Goal: Information Seeking & Learning: Learn about a topic

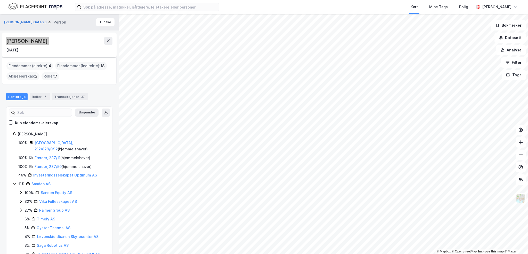
scroll to position [27, 0]
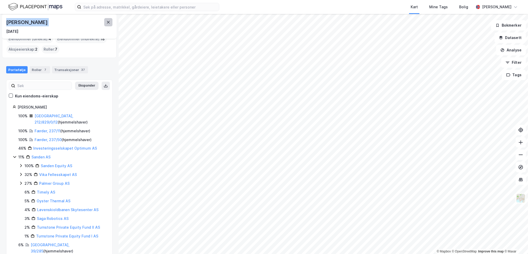
click at [108, 20] on button at bounding box center [108, 22] width 8 height 8
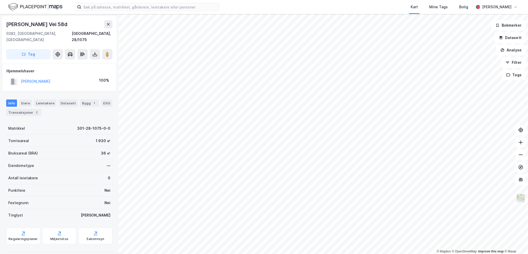
scroll to position [0, 0]
click at [80, 99] on div "Bygg 1" at bounding box center [89, 102] width 19 height 7
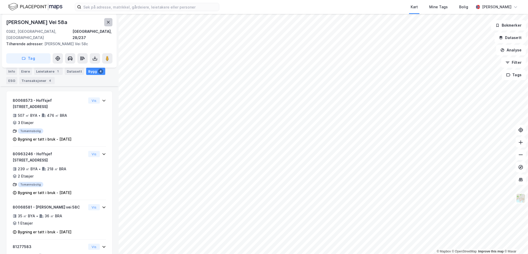
scroll to position [67, 0]
click at [109, 24] on button at bounding box center [108, 22] width 8 height 8
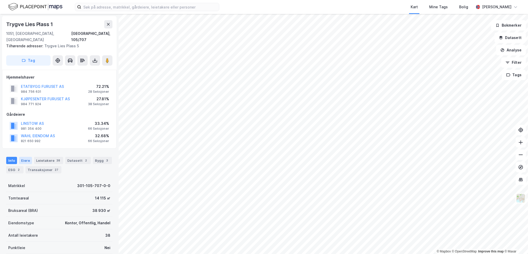
click at [21, 157] on div "Eiere" at bounding box center [25, 160] width 13 height 7
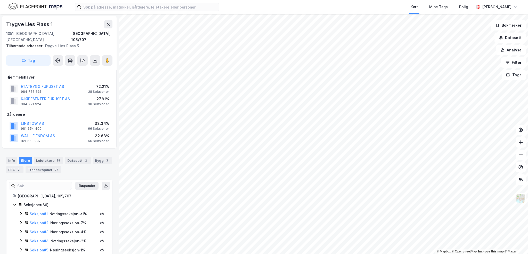
scroll to position [52, 0]
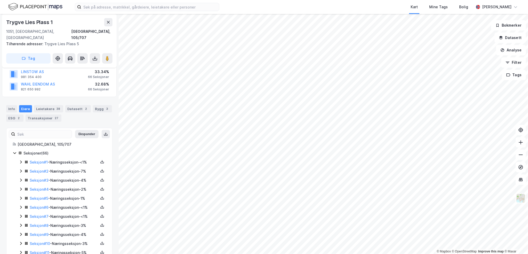
click at [21, 160] on icon at bounding box center [21, 162] width 4 height 4
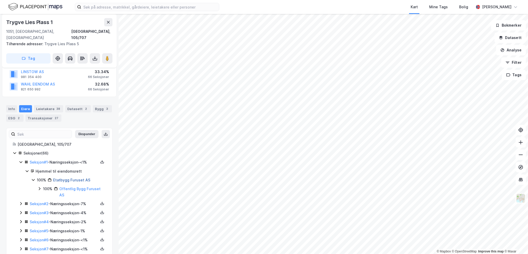
click at [73, 178] on link "Etatbygg Furuset AS" at bounding box center [71, 180] width 37 height 4
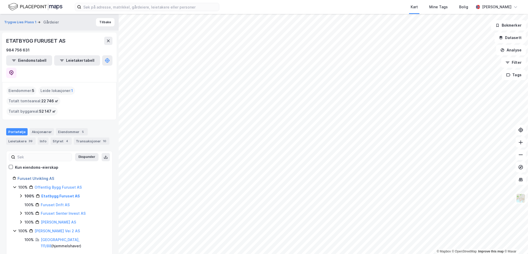
click at [39, 176] on link "Furuset Utvikling AS" at bounding box center [36, 178] width 37 height 4
click at [58, 137] on div "Styret 7" at bounding box center [61, 140] width 21 height 7
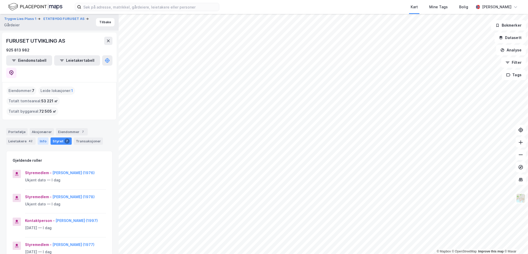
click at [39, 137] on div "Info" at bounding box center [43, 140] width 11 height 7
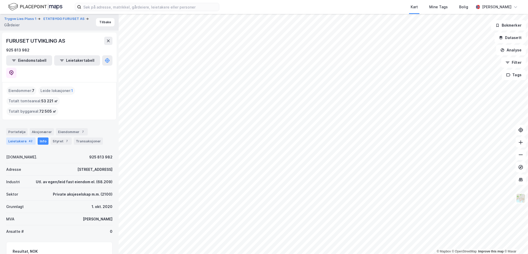
click at [30, 138] on div "42" at bounding box center [31, 140] width 6 height 5
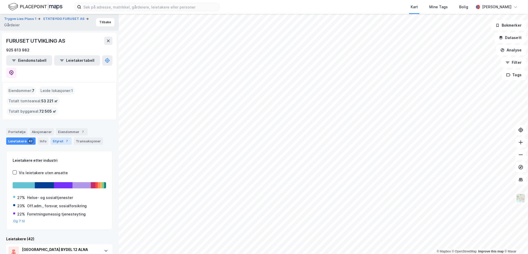
click at [60, 137] on div "Styret 7" at bounding box center [61, 140] width 21 height 7
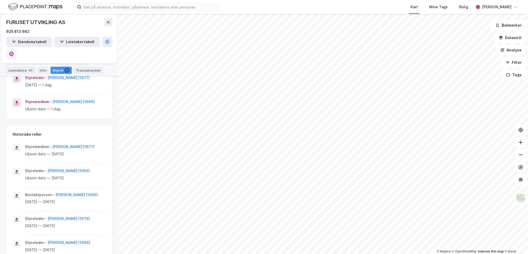
scroll to position [215, 0]
click at [0, 0] on button "Linn Cesilie Mora (1985)" at bounding box center [0, 0] width 0 height 0
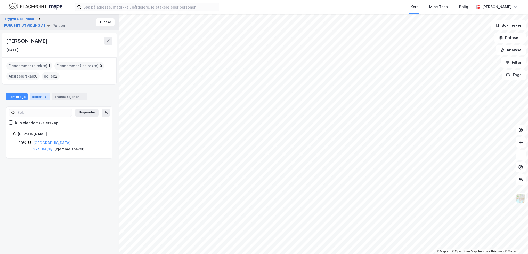
click at [43, 96] on div "2" at bounding box center [45, 96] width 5 height 5
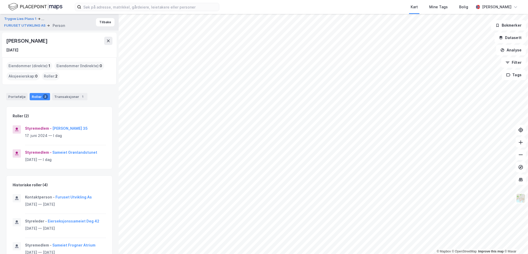
scroll to position [26, 0]
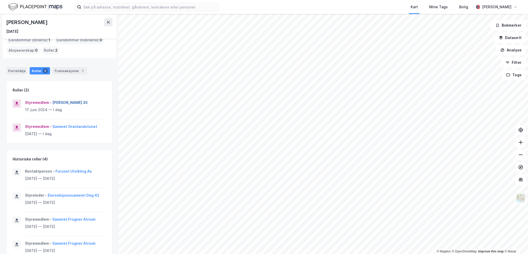
drag, startPoint x: 103, startPoint y: 110, endPoint x: 67, endPoint y: 100, distance: 37.4
click at [67, 100] on div "Styremedlem - Sameiet Hegdehaugsveien 35 17. juni 2024 — I dag" at bounding box center [59, 109] width 106 height 20
click at [0, 0] on button "Sameiet Grønlandstunet" at bounding box center [0, 0] width 0 height 0
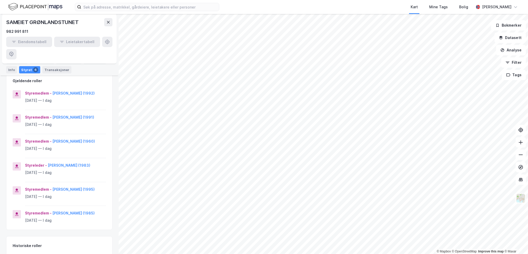
scroll to position [52, 0]
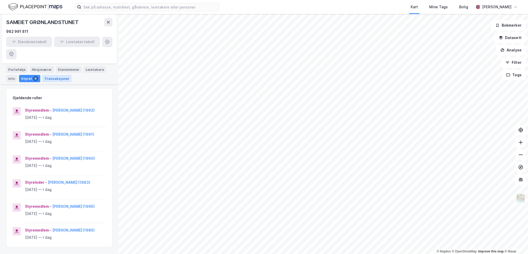
click at [58, 75] on div "Transaksjoner" at bounding box center [56, 78] width 29 height 7
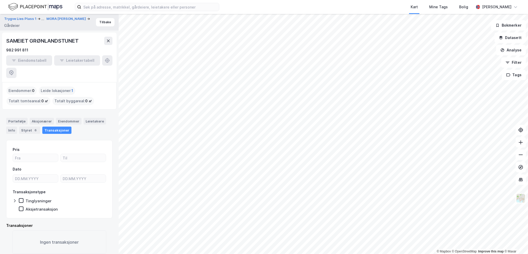
click at [71, 87] on span "1" at bounding box center [72, 90] width 2 height 6
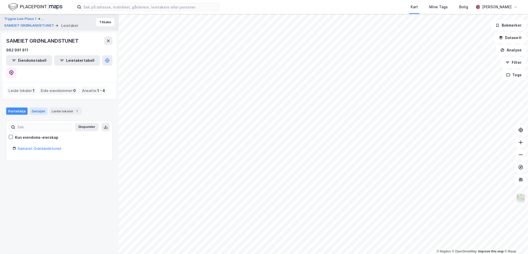
click at [34, 107] on div "Detaljer" at bounding box center [39, 110] width 18 height 7
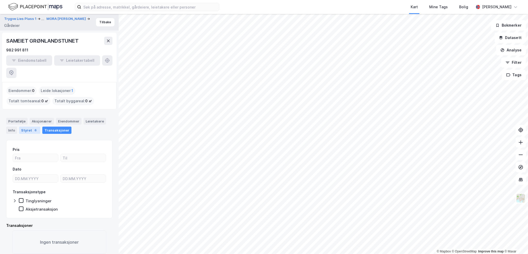
click at [30, 126] on div "Styret 6" at bounding box center [29, 129] width 21 height 7
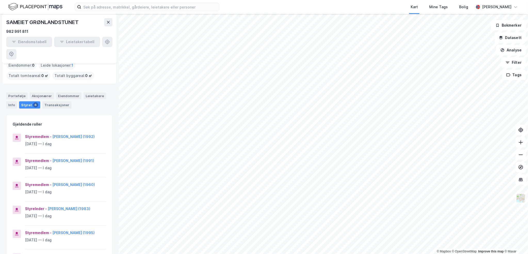
scroll to position [26, 0]
click at [96, 157] on div "Styremedlem - Petter Stai (1991)" at bounding box center [65, 160] width 81 height 6
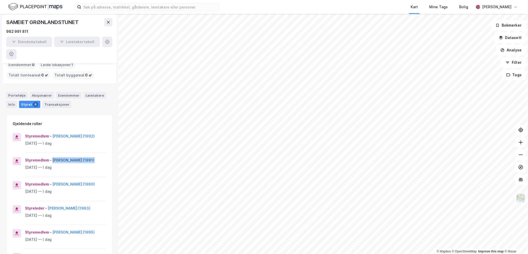
drag, startPoint x: 96, startPoint y: 149, endPoint x: 53, endPoint y: 148, distance: 43.6
click at [53, 157] on div "Styremedlem - Petter Stai (1991)" at bounding box center [65, 160] width 81 height 6
click at [74, 20] on div "SAMEIET GRØNLANDSTUNET" at bounding box center [43, 22] width 74 height 8
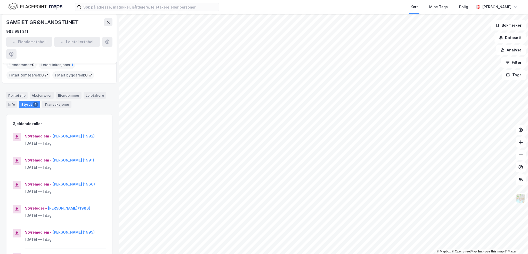
drag, startPoint x: 74, startPoint y: 20, endPoint x: 70, endPoint y: 20, distance: 4.1
click at [70, 20] on div "SAMEIET GRØNLANDSTUNET" at bounding box center [43, 22] width 74 height 8
click at [461, 0] on html "Kart Mine Tags Bolig Henrik Milde © Mapbox © OpenStreetMap Improve this map © M…" at bounding box center [264, 127] width 528 height 254
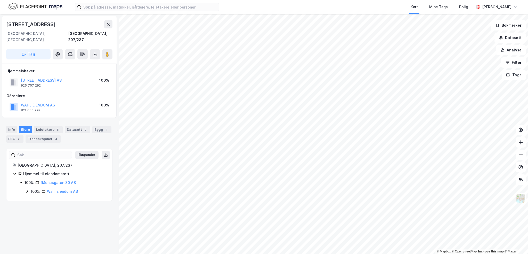
click at [35, 23] on div "Rådhusgata 30" at bounding box center [31, 24] width 51 height 8
click at [28, 135] on div "Transaksjoner 4" at bounding box center [43, 138] width 35 height 7
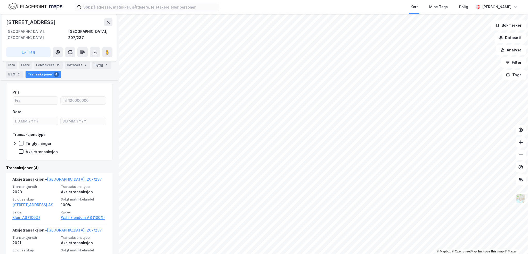
scroll to position [77, 0]
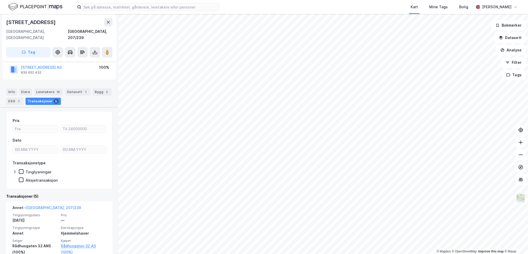
scroll to position [77, 0]
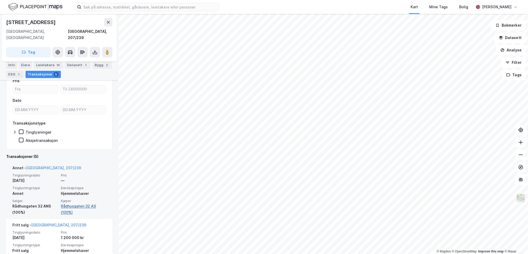
click at [67, 203] on link "Rådhusgaten 32 AS (100%)" at bounding box center [83, 209] width 45 height 12
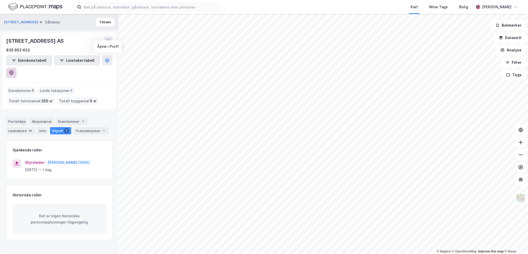
click at [12, 71] on icon at bounding box center [12, 72] width 2 height 2
click at [108, 40] on icon at bounding box center [108, 40] width 3 height 3
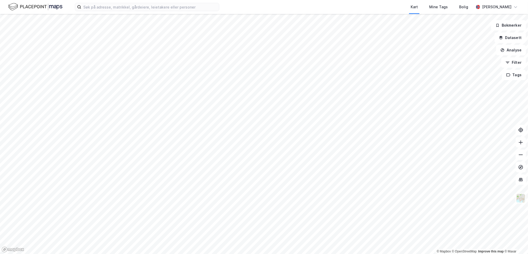
click at [288, 253] on html "Kart Mine Tags Bolig Henrik Milde © Mapbox © OpenStreetMap Improve this map © M…" at bounding box center [264, 127] width 528 height 254
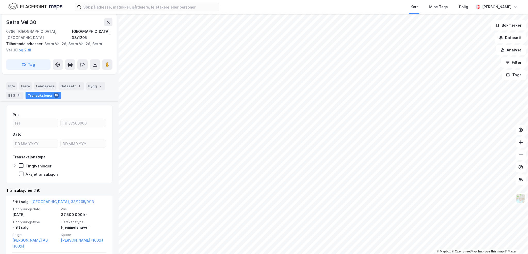
scroll to position [129, 0]
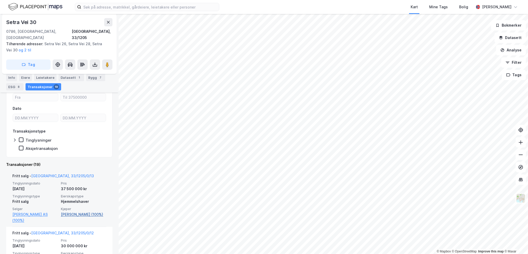
click at [84, 211] on link "Hovland Viktor (100%)" at bounding box center [83, 214] width 45 height 6
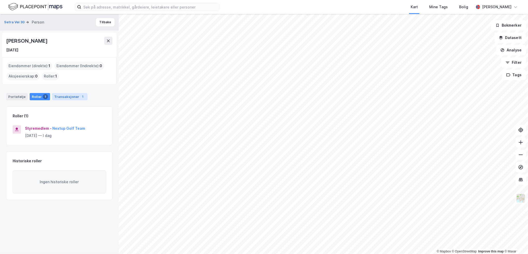
click at [61, 97] on div "Transaksjoner 1" at bounding box center [69, 96] width 35 height 7
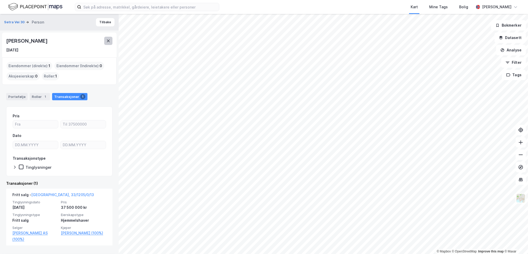
click at [107, 38] on button at bounding box center [108, 41] width 8 height 8
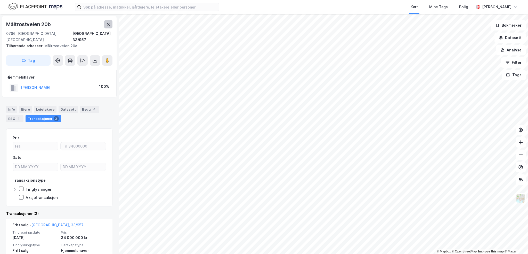
click at [106, 23] on icon at bounding box center [108, 24] width 4 height 4
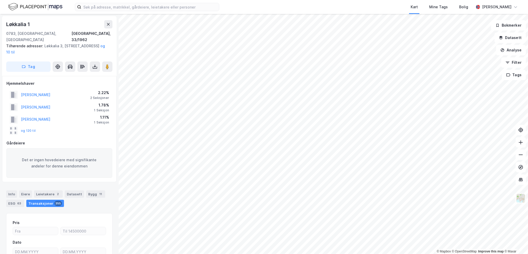
click at [321, 6] on div "Kart Mine Tags Bolig Henrik Milde © Mapbox © OpenStreetMap Improve this map © M…" at bounding box center [264, 127] width 528 height 254
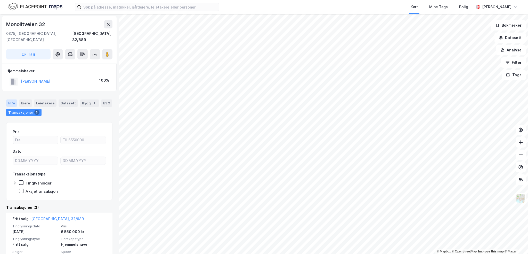
click at [10, 99] on div "Info" at bounding box center [11, 102] width 11 height 7
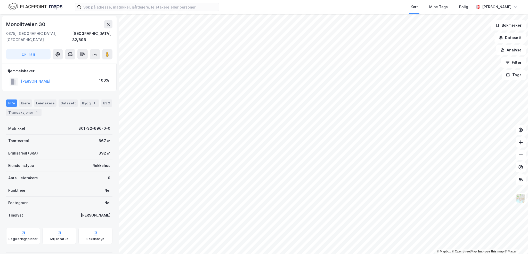
scroll to position [0, 0]
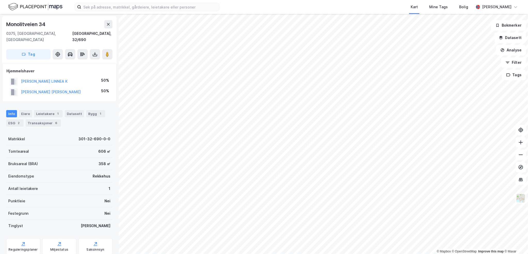
scroll to position [0, 0]
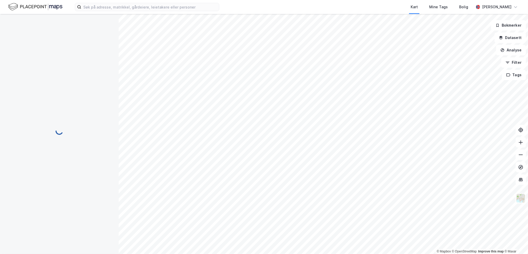
scroll to position [0, 0]
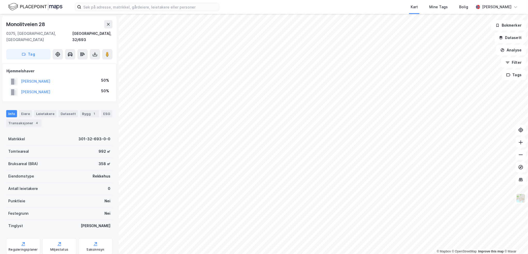
scroll to position [0, 0]
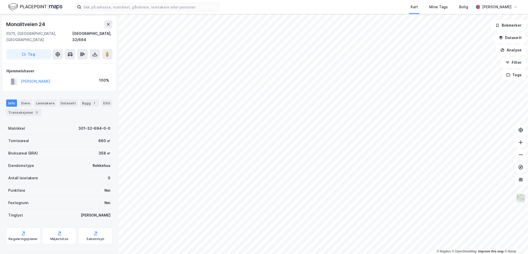
scroll to position [0, 0]
click at [107, 26] on icon at bounding box center [108, 24] width 4 height 4
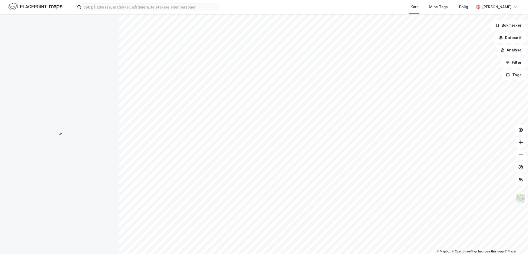
scroll to position [0, 0]
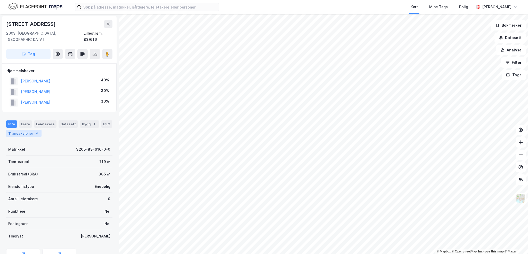
click at [26, 130] on div "Transaksjoner 4" at bounding box center [23, 133] width 35 height 7
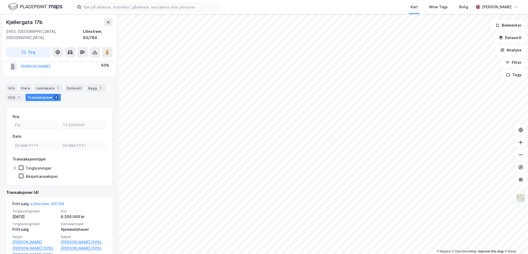
scroll to position [26, 0]
click at [23, 25] on div "Kjellergata 17b" at bounding box center [24, 22] width 37 height 8
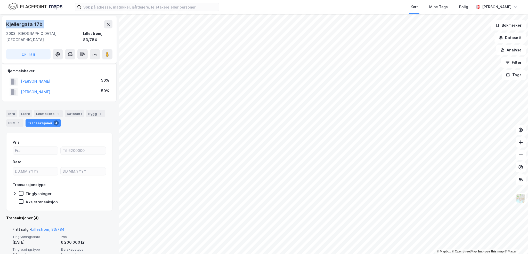
scroll to position [52, 0]
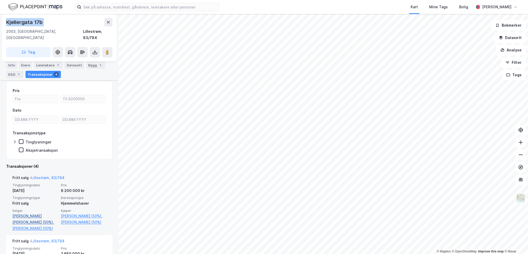
click at [40, 213] on link "Bystrøm Liv Kari Øian (50%)," at bounding box center [34, 219] width 45 height 12
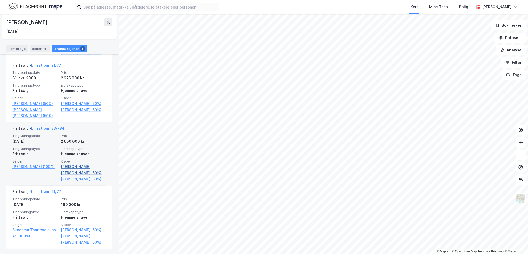
scroll to position [446, 0]
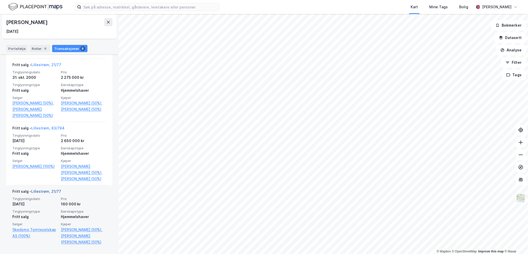
click at [47, 190] on link "Lillestrøm, 21/77" at bounding box center [46, 191] width 30 height 4
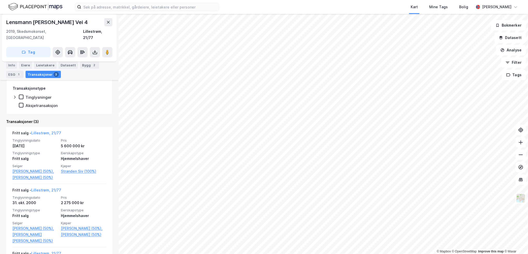
scroll to position [103, 0]
click at [38, 27] on div "Lensmann Ole Hoels Vei 4 2019, Skedsmokorset, Akershus Lillestrøm, 21/77" at bounding box center [59, 29] width 106 height 23
click at [39, 22] on div "Lensmann Ole Hoels Vei 4" at bounding box center [47, 22] width 82 height 8
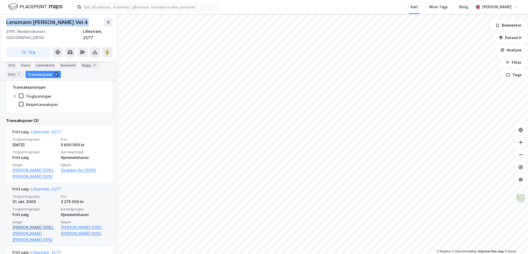
click at [39, 224] on link "Bystrøm Ingar (50%)," at bounding box center [34, 227] width 45 height 6
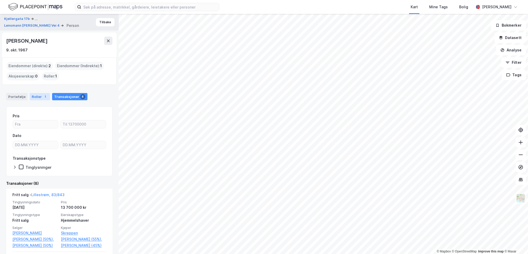
click at [30, 96] on div "Roller 1" at bounding box center [40, 96] width 20 height 7
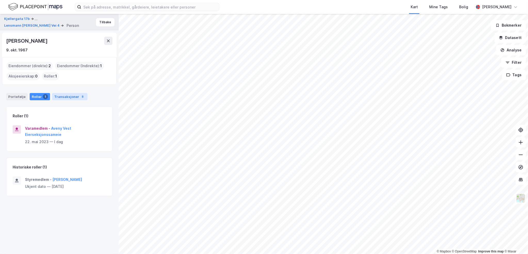
click at [60, 98] on div "Transaksjoner 8" at bounding box center [69, 96] width 35 height 7
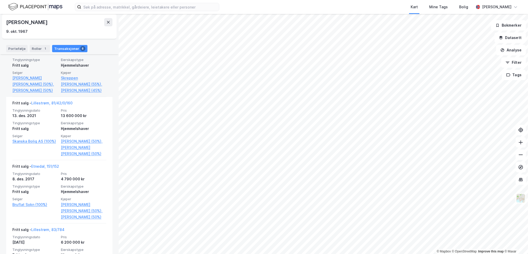
scroll to position [129, 0]
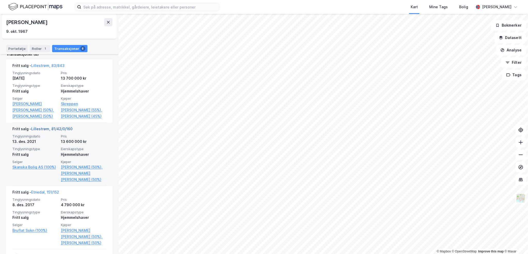
click at [52, 129] on link "Lillestrøm, 81/42/0/160" at bounding box center [51, 128] width 41 height 4
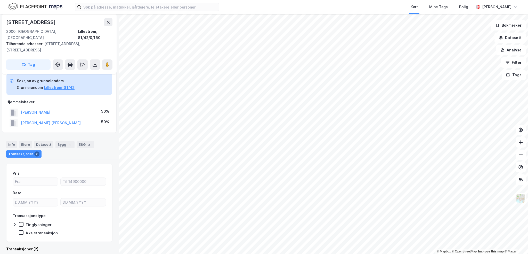
scroll to position [23, 0]
click at [33, 26] on div "Torvgata 15c" at bounding box center [31, 22] width 51 height 8
